Goal: Information Seeking & Learning: Learn about a topic

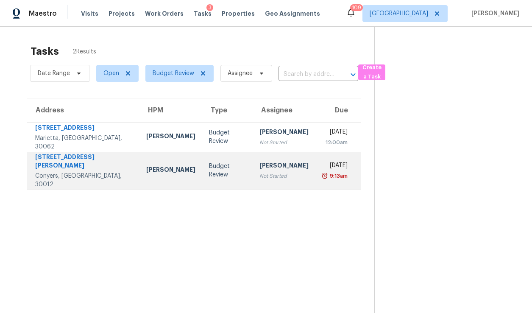
click at [274, 177] on td "Cynthia Herriott Not Started" at bounding box center [284, 170] width 63 height 37
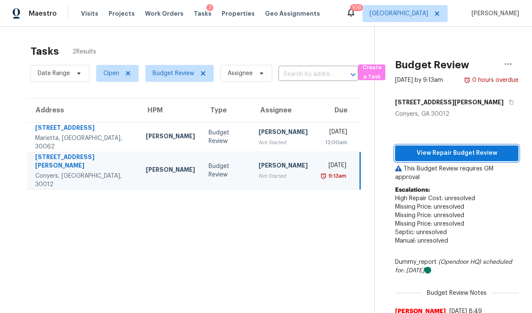
click at [418, 149] on span "View Repair Budget Review" at bounding box center [457, 153] width 110 height 11
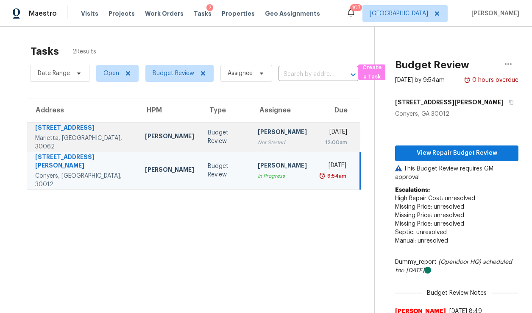
click at [258, 133] on div "[PERSON_NAME]" at bounding box center [282, 133] width 49 height 11
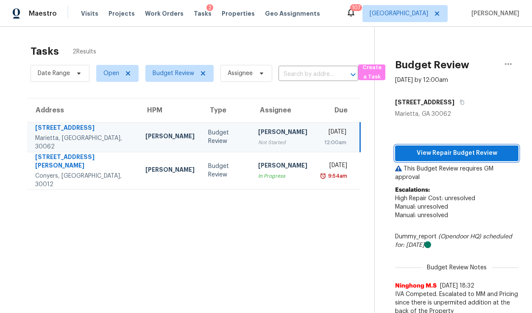
click at [458, 160] on button "View Repair Budget Review" at bounding box center [456, 153] width 123 height 16
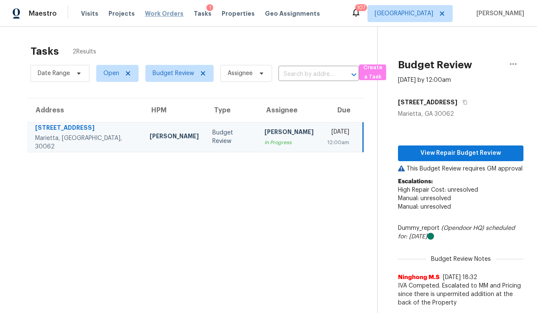
click at [149, 15] on span "Work Orders" at bounding box center [164, 13] width 39 height 8
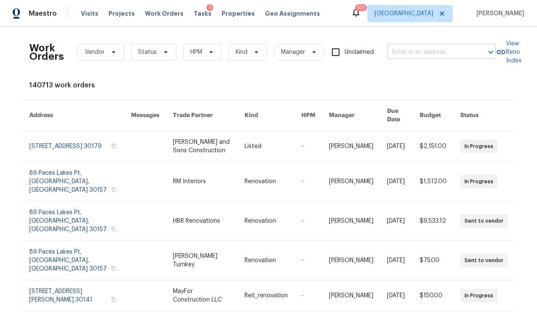
click at [392, 54] on input "text" at bounding box center [429, 52] width 85 height 13
type input "6590 manor"
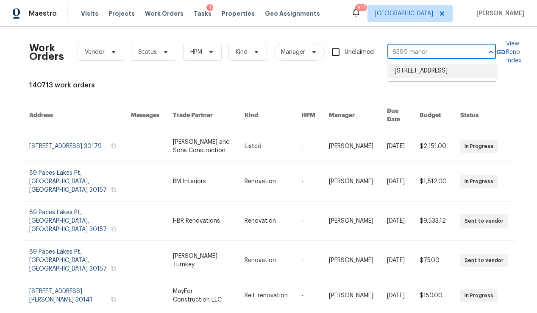
click at [407, 78] on li "6590 Manor Creek Dr, Douglasville, GA 30135" at bounding box center [442, 71] width 109 height 14
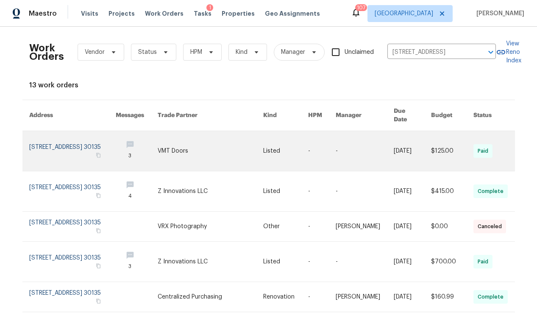
click at [71, 142] on link at bounding box center [72, 151] width 86 height 40
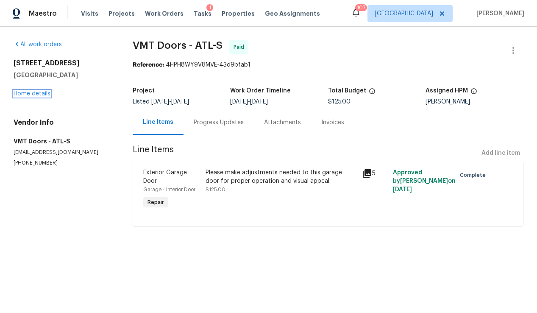
click at [39, 92] on link "Home details" at bounding box center [32, 94] width 37 height 6
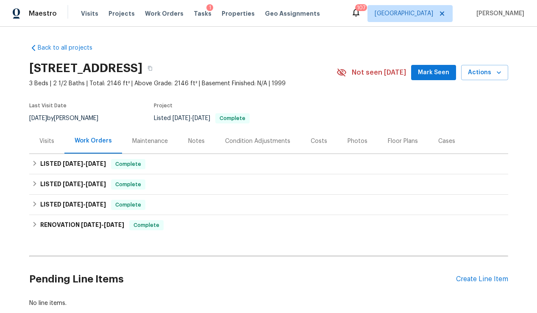
click at [46, 142] on div "Visits" at bounding box center [46, 141] width 15 height 8
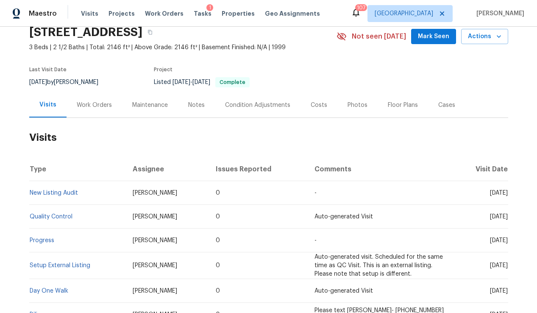
scroll to position [107, 0]
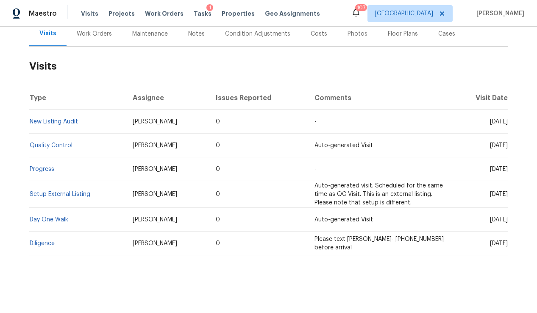
click at [96, 38] on div "Work Orders" at bounding box center [95, 33] width 56 height 25
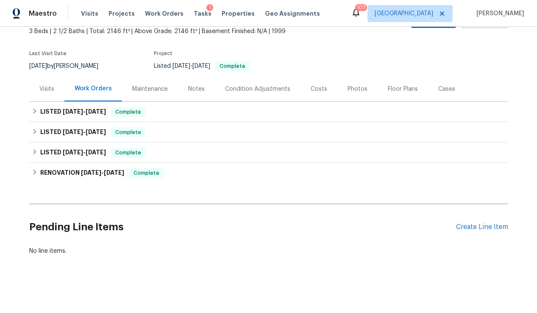
scroll to position [52, 0]
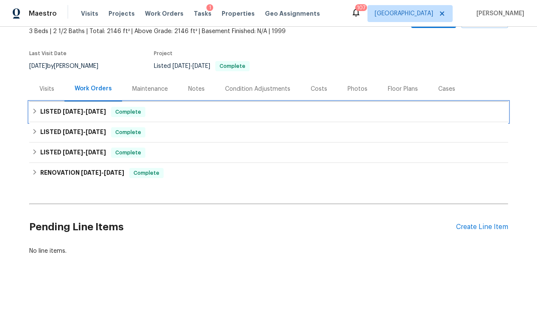
click at [78, 112] on span "9/26/25" at bounding box center [73, 112] width 20 height 6
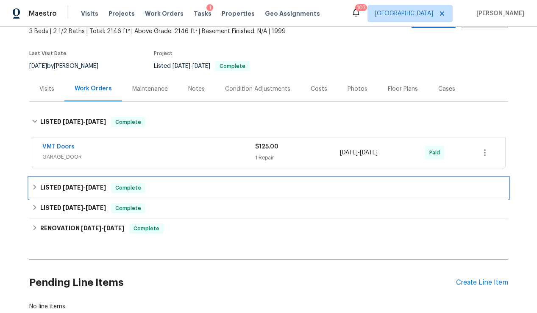
click at [83, 187] on span "9/26/25" at bounding box center [73, 187] width 20 height 6
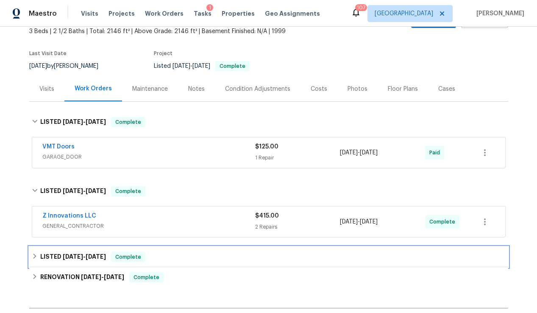
click at [95, 256] on span "9/23/25" at bounding box center [96, 256] width 20 height 6
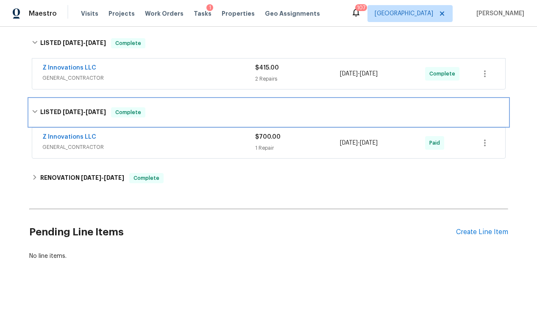
scroll to position [205, 0]
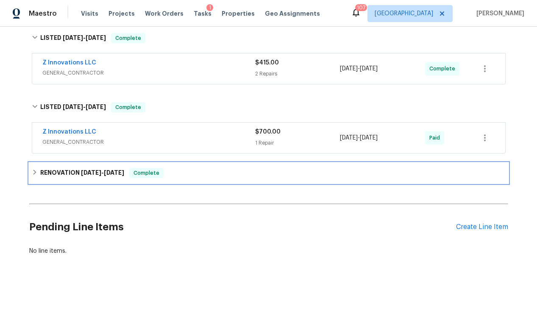
click at [99, 180] on div "RENOVATION 9/3/25 - 9/17/25 Complete" at bounding box center [268, 173] width 479 height 20
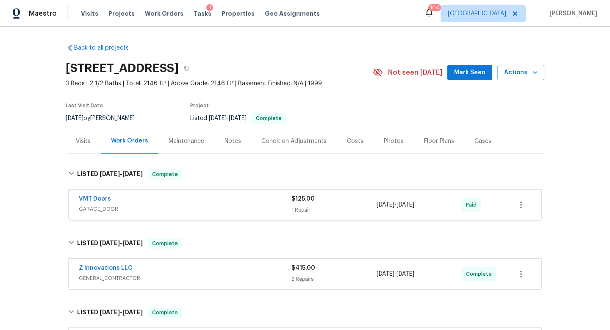
scroll to position [7, 0]
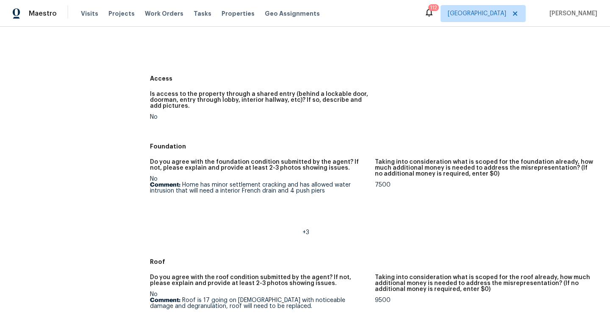
scroll to position [17, 0]
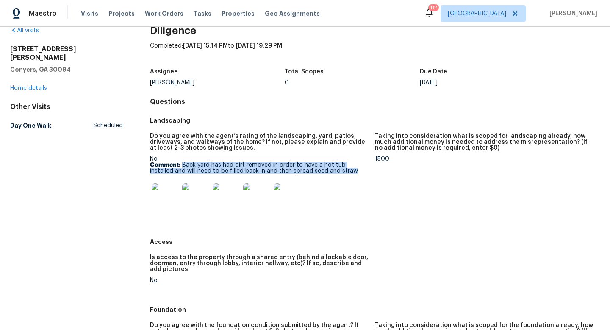
drag, startPoint x: 332, startPoint y: 170, endPoint x: 183, endPoint y: 163, distance: 149.8
click at [183, 163] on p "Comment: Back yard has had dirt removed in order to have a hot tub installed an…" at bounding box center [259, 168] width 218 height 12
copy p "Back yard has had dirt removed in order to have a hot tub installed and will ne…"
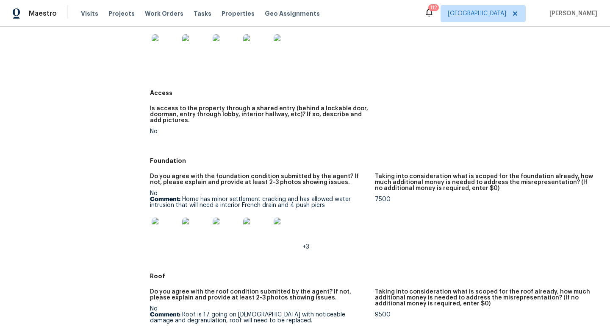
scroll to position [167, 0]
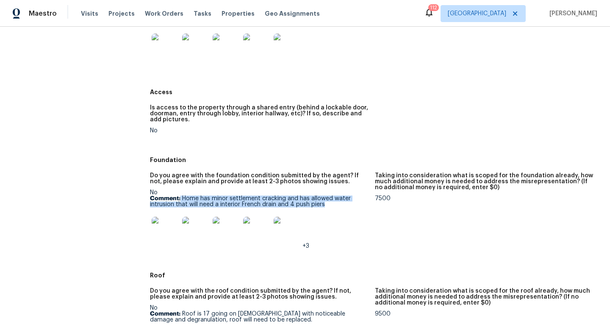
drag, startPoint x: 328, startPoint y: 203, endPoint x: 181, endPoint y: 198, distance: 147.2
click at [181, 198] on p "Comment: Home has minor settlement cracking and has allowed water intrusion tha…" at bounding box center [259, 201] width 218 height 12
copy p "Home has minor settlement cracking and has allowed water intrusion that will ne…"
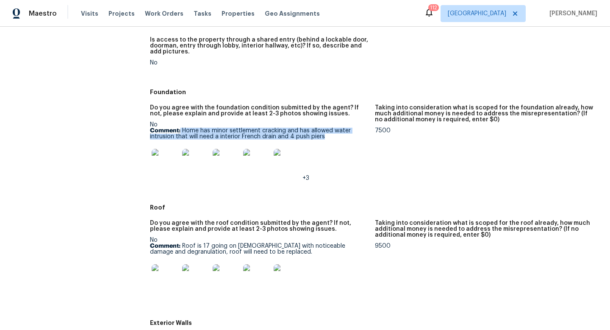
scroll to position [244, 0]
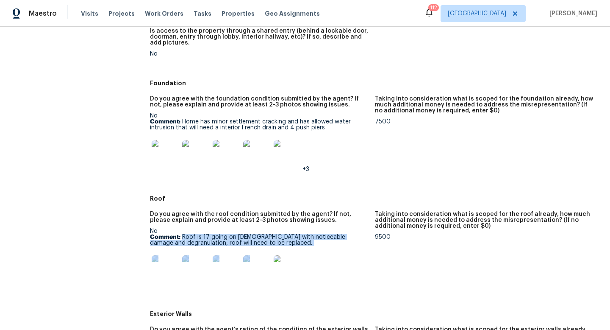
drag, startPoint x: 181, startPoint y: 239, endPoint x: 276, endPoint y: 247, distance: 94.9
click at [276, 247] on div "No Comment: Roof is 17 going on [DEMOGRAPHIC_DATA] with noticeable damage and d…" at bounding box center [259, 257] width 218 height 59
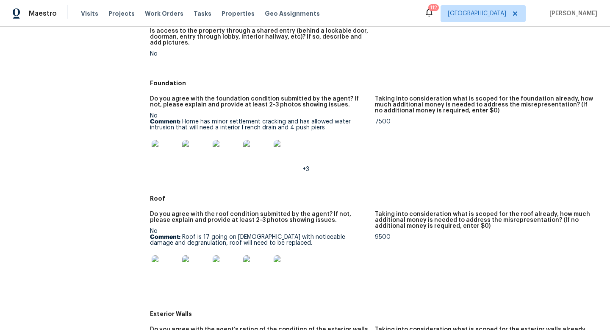
click at [262, 245] on p "Comment: Roof is 17 going on [DEMOGRAPHIC_DATA] with noticeable damage and degr…" at bounding box center [259, 240] width 218 height 12
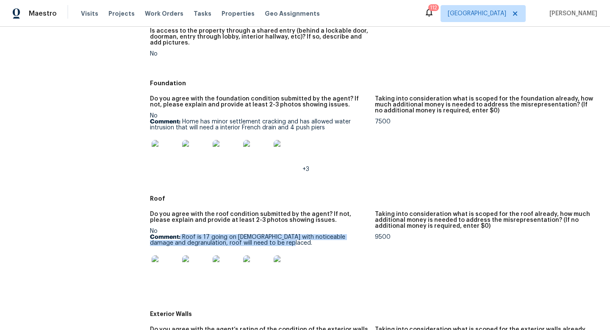
drag, startPoint x: 273, startPoint y: 241, endPoint x: 180, endPoint y: 237, distance: 92.9
click at [180, 237] on p "Comment: Roof is 17 going on [DEMOGRAPHIC_DATA] with noticeable damage and degr…" at bounding box center [259, 240] width 218 height 12
copy p "Roof is 17 going on [DEMOGRAPHIC_DATA] with noticeable damage and degranulation…"
